Goal: Information Seeking & Learning: Learn about a topic

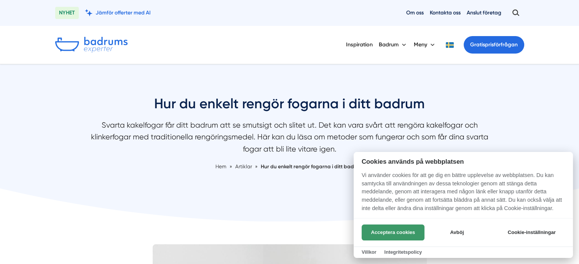
click at [389, 234] on button "Acceptera cookies" at bounding box center [392, 233] width 63 height 16
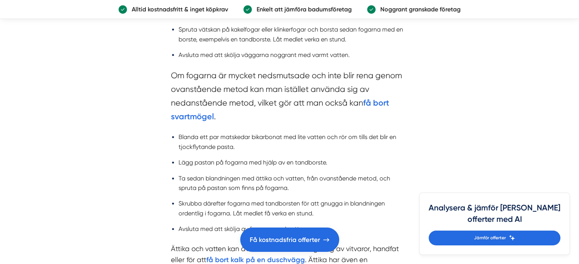
scroll to position [989, 0]
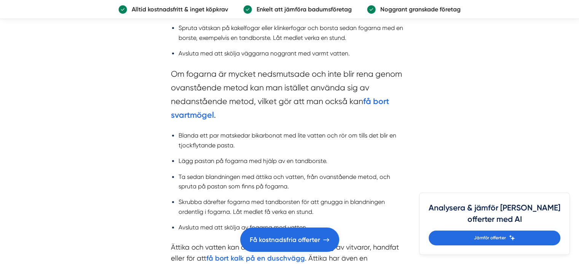
drag, startPoint x: 372, startPoint y: 103, endPoint x: 359, endPoint y: 105, distance: 13.1
click at [372, 103] on strong "få bort svartmögel" at bounding box center [280, 109] width 218 height 24
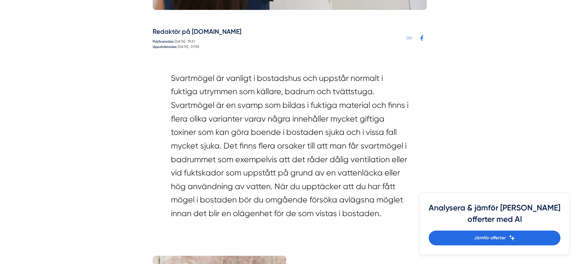
scroll to position [418, 0]
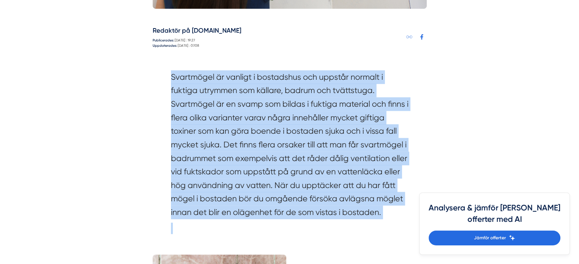
drag, startPoint x: 169, startPoint y: 77, endPoint x: 353, endPoint y: 224, distance: 235.2
click at [353, 224] on div "Svartmögel är vanligt i bostadshus och uppstår normalt i fuktiga utrymmen som k…" at bounding box center [290, 154] width 274 height 191
copy section "Svartmögel är vanligt i bostadshus och uppstår normalt i fuktiga utrymmen som k…"
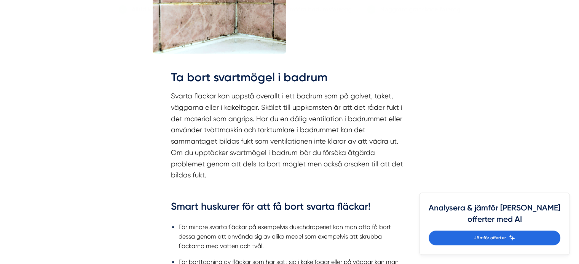
scroll to position [723, 0]
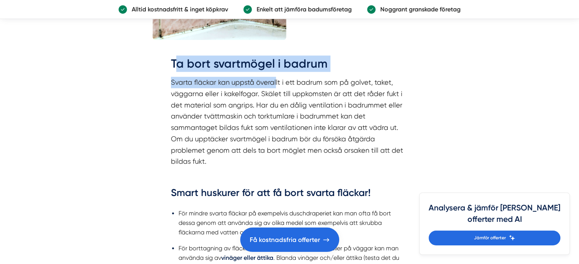
drag, startPoint x: 173, startPoint y: 61, endPoint x: 268, endPoint y: 81, distance: 96.5
click at [273, 83] on div "Ta bort svartmögel i badrum Svarta fläckar kan uppstå överallt i ett badrum som…" at bounding box center [289, 269] width 237 height 426
click at [232, 78] on p "Svarta fläckar kan uppstå överallt i ett badrum som på golvet, taket, väggarna …" at bounding box center [289, 122] width 237 height 91
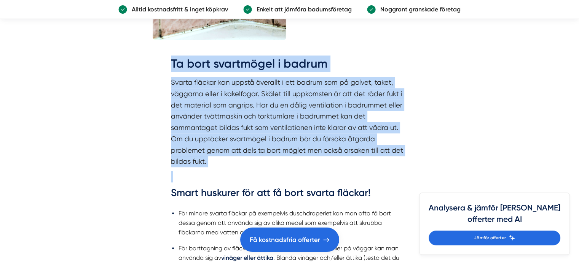
drag, startPoint x: 172, startPoint y: 65, endPoint x: 354, endPoint y: 176, distance: 213.4
click at [354, 176] on div "Ta bort svartmögel i badrum Svarta fläckar kan uppstå överallt i ett badrum som…" at bounding box center [289, 269] width 237 height 426
copy div "Ta bort svartmögel i badrum Svarta fläckar kan uppstå överallt i ett badrum som…"
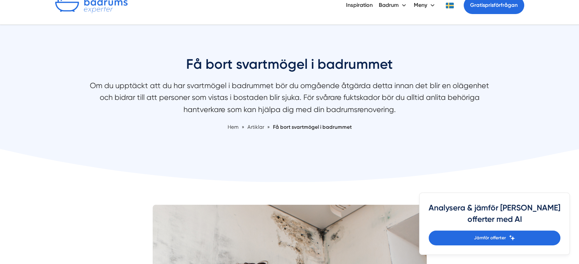
scroll to position [0, 0]
